Goal: Information Seeking & Learning: Learn about a topic

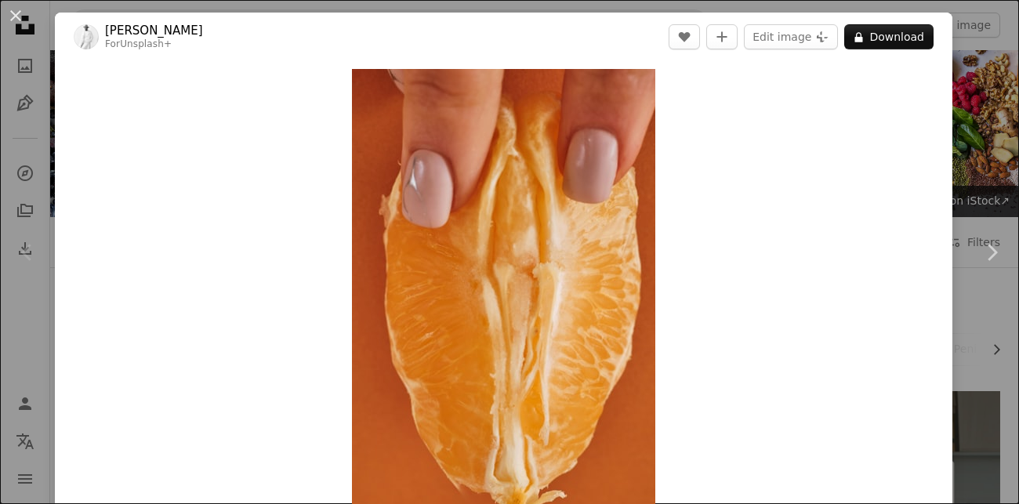
scroll to position [369, 0]
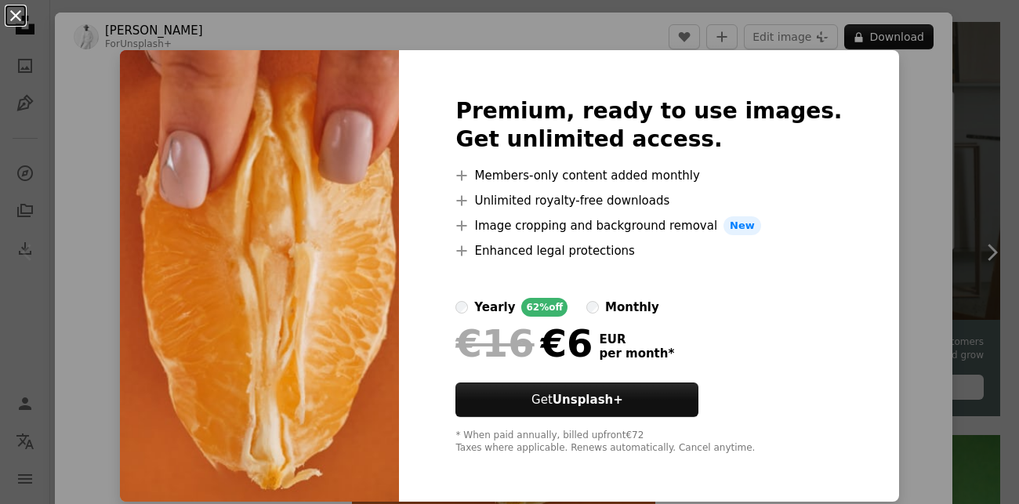
click at [13, 14] on button "An X shape" at bounding box center [15, 15] width 19 height 19
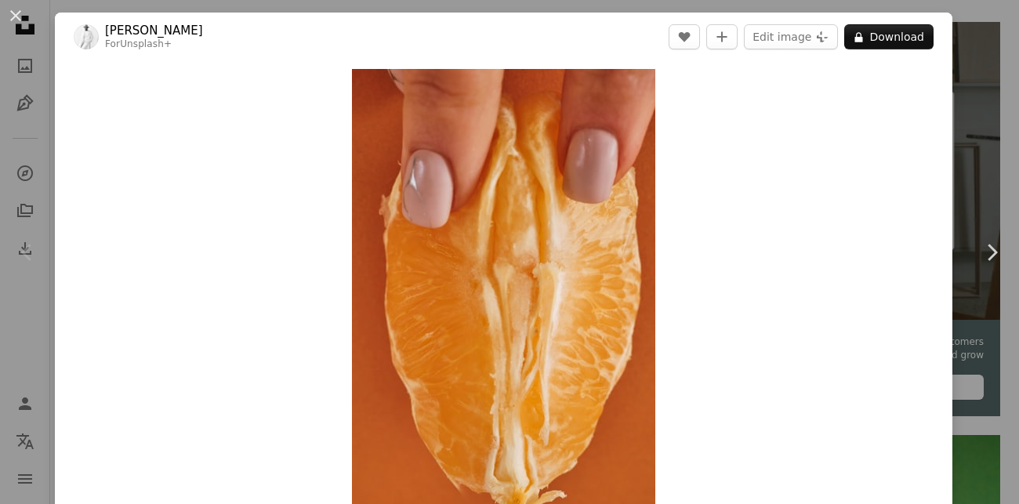
click at [13, 14] on button "An X shape" at bounding box center [15, 15] width 19 height 19
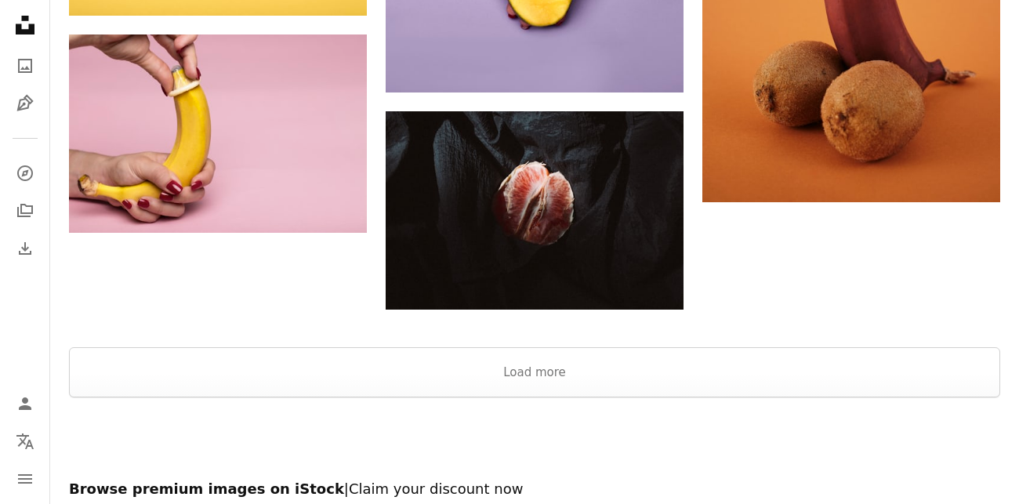
scroll to position [2636, 0]
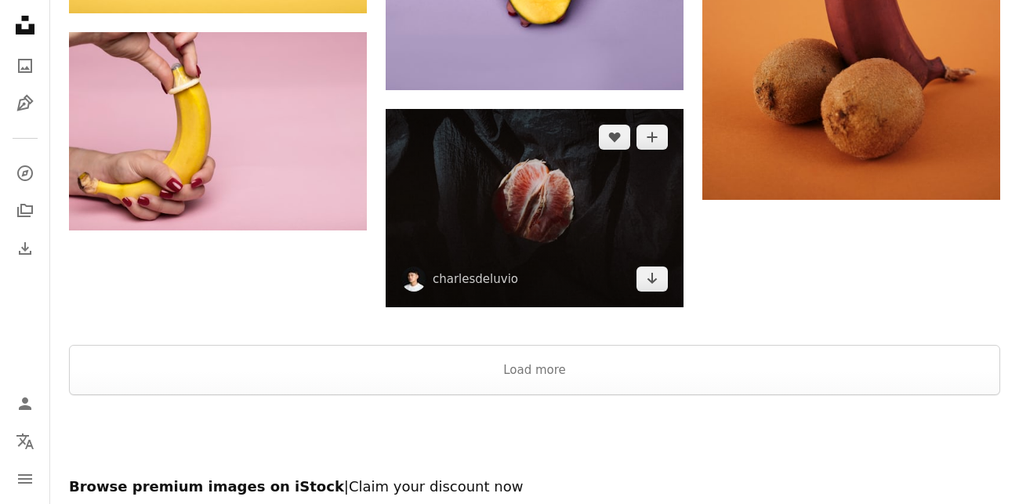
click at [535, 199] on img at bounding box center [535, 208] width 298 height 198
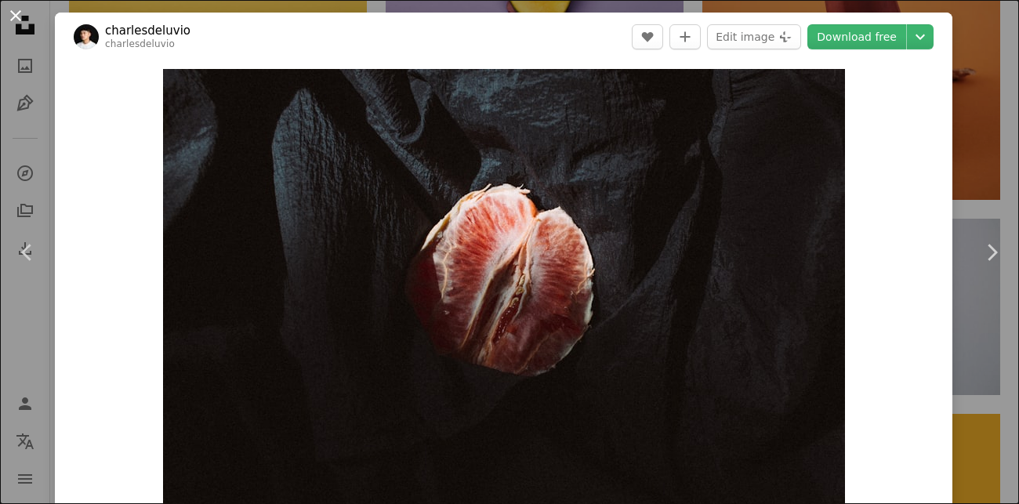
click at [15, 21] on button "An X shape" at bounding box center [15, 15] width 19 height 19
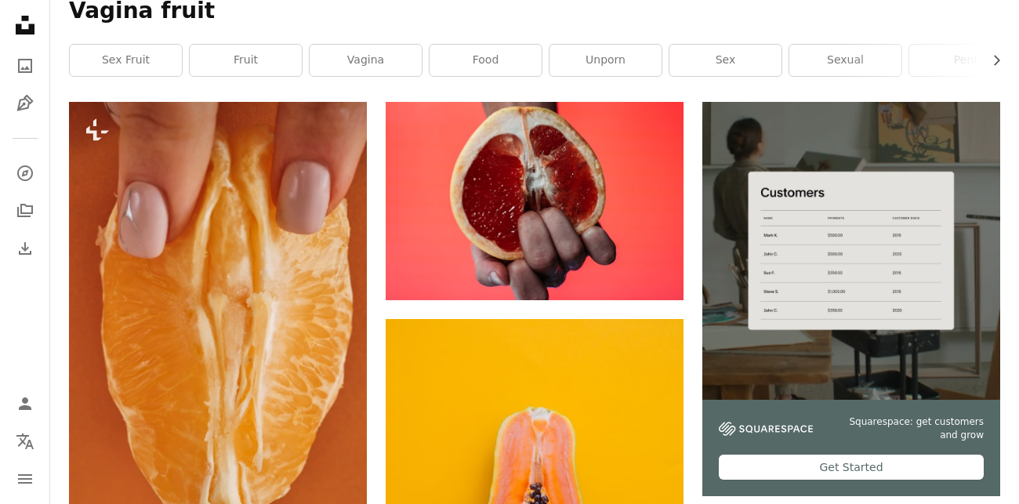
scroll to position [299, 0]
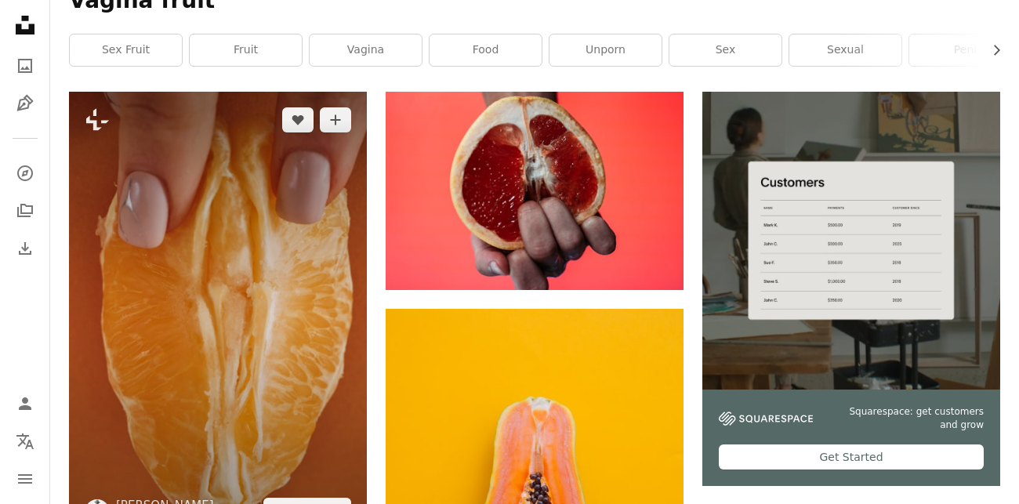
click at [256, 339] on img at bounding box center [218, 315] width 298 height 447
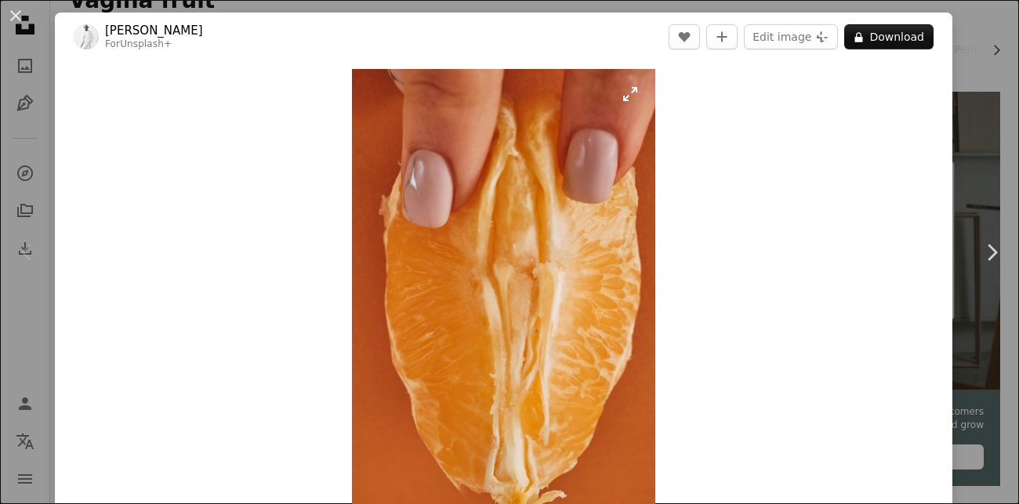
click at [456, 318] on img "Zoom in on this image" at bounding box center [503, 296] width 303 height 455
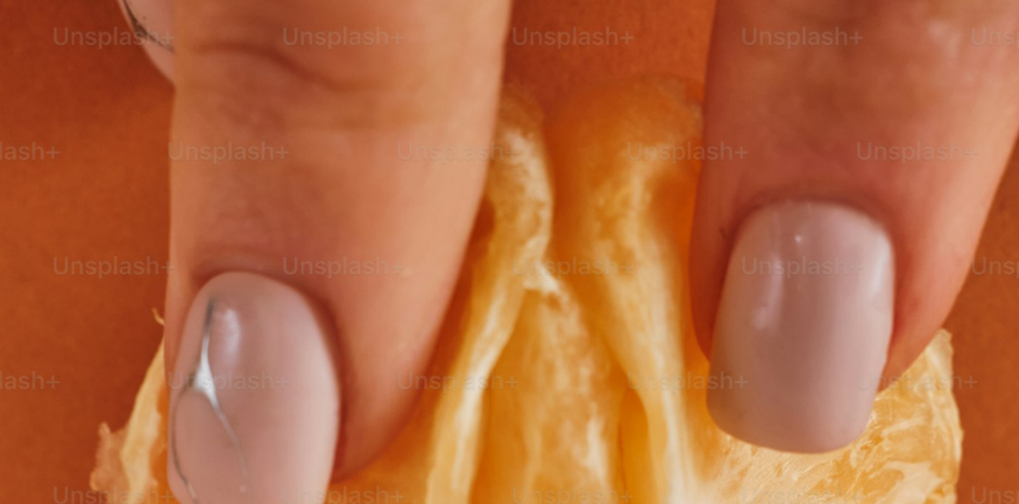
scroll to position [513, 0]
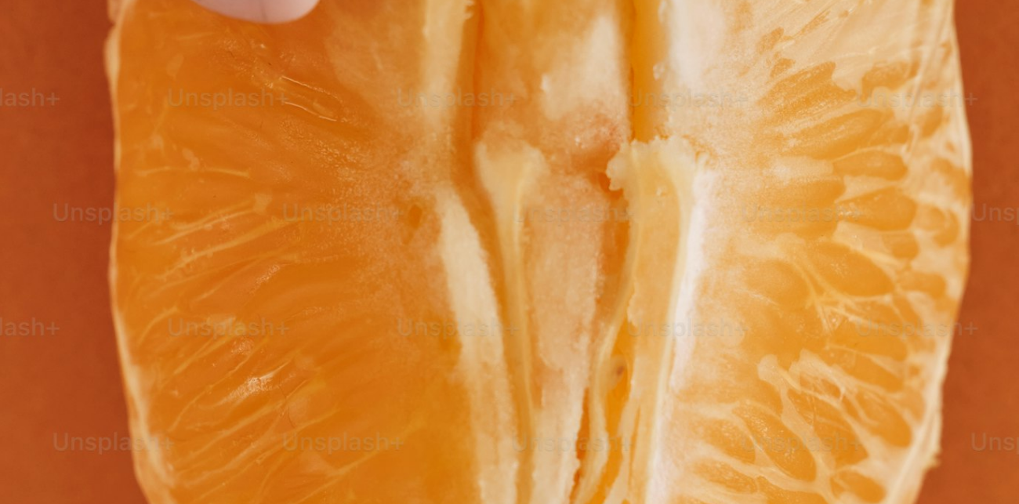
click at [456, 318] on img "Zoom out on this image" at bounding box center [509, 252] width 1021 height 1531
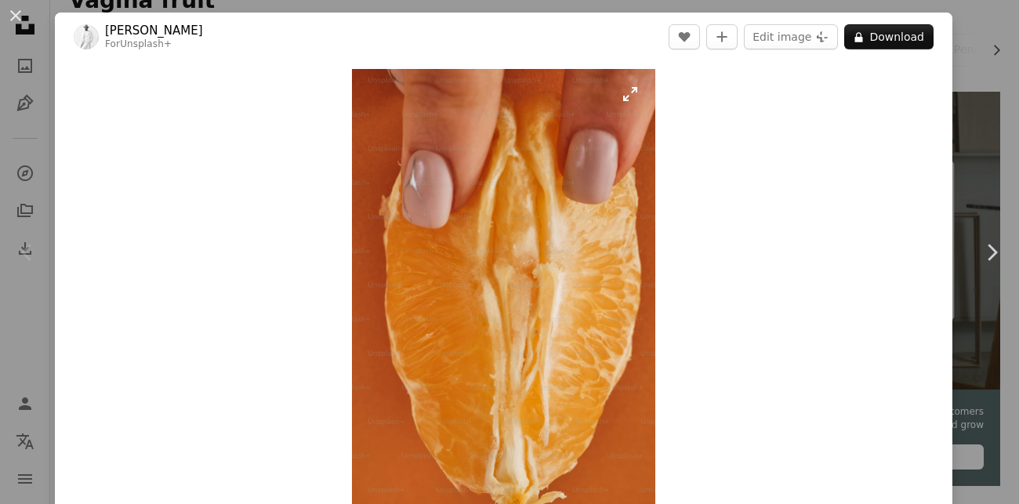
scroll to position [19, 0]
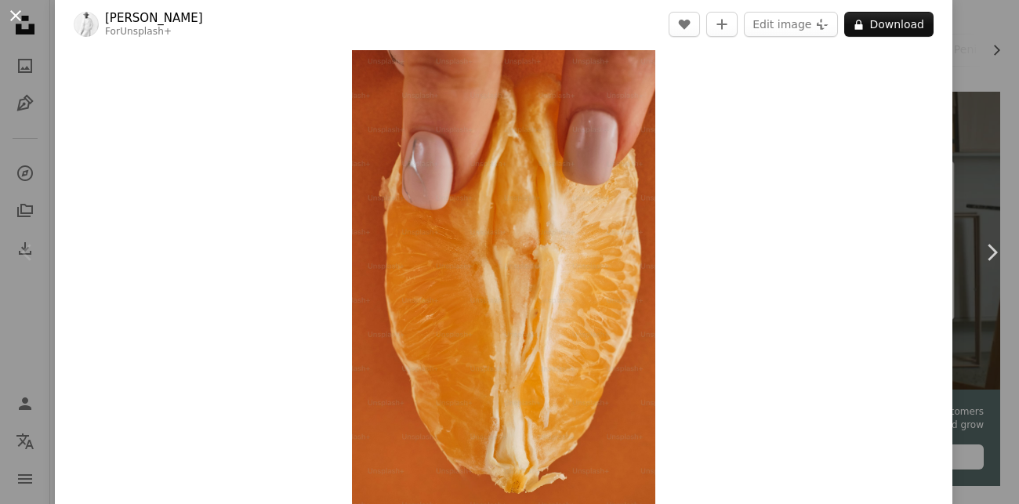
click at [15, 14] on button "An X shape" at bounding box center [15, 15] width 19 height 19
